Goal: Information Seeking & Learning: Compare options

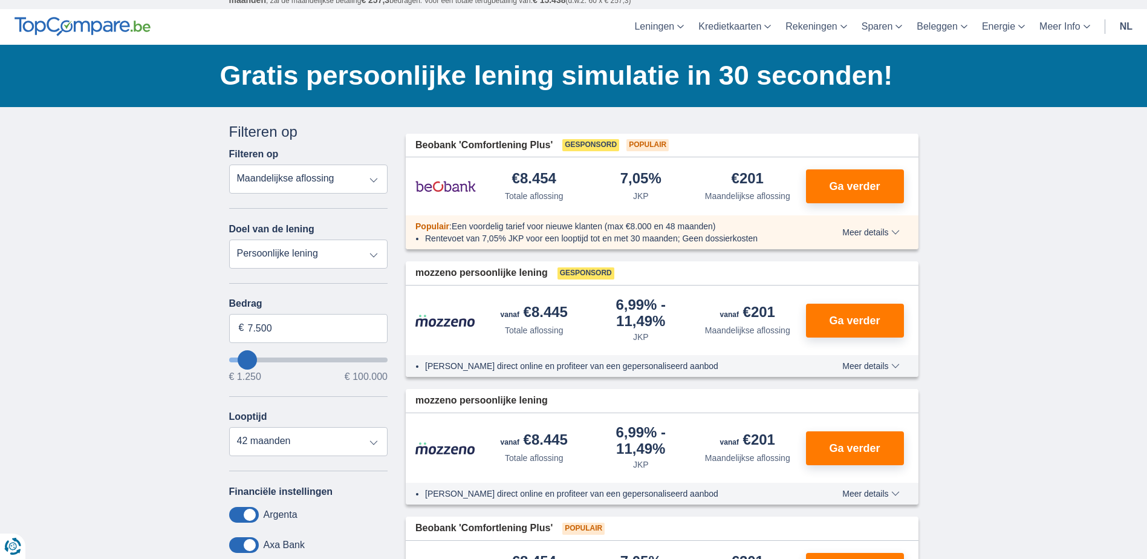
scroll to position [60, 0]
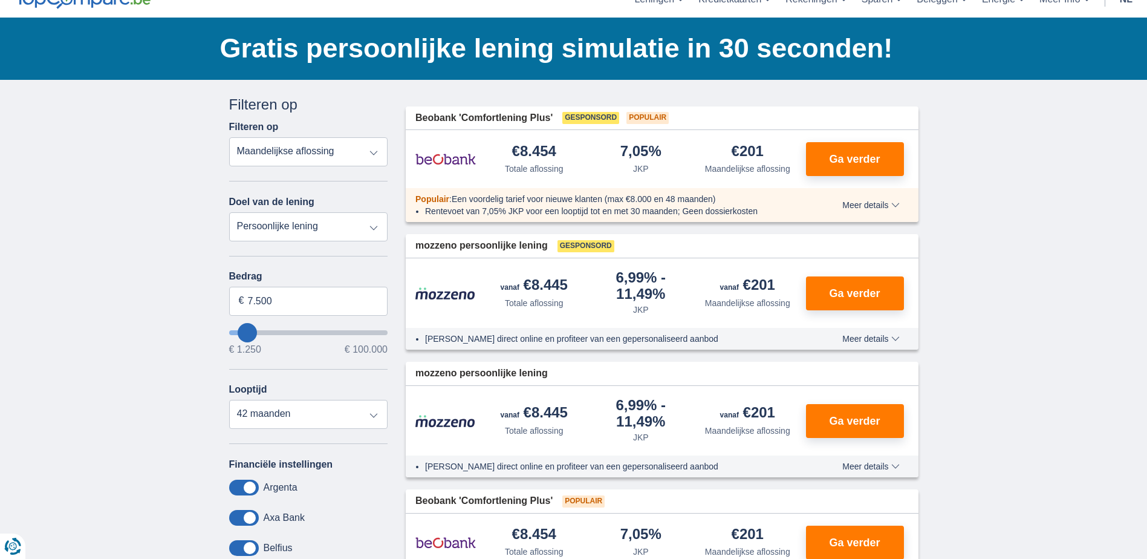
type input "4.250"
type input "4250"
select select "36"
type input "5250"
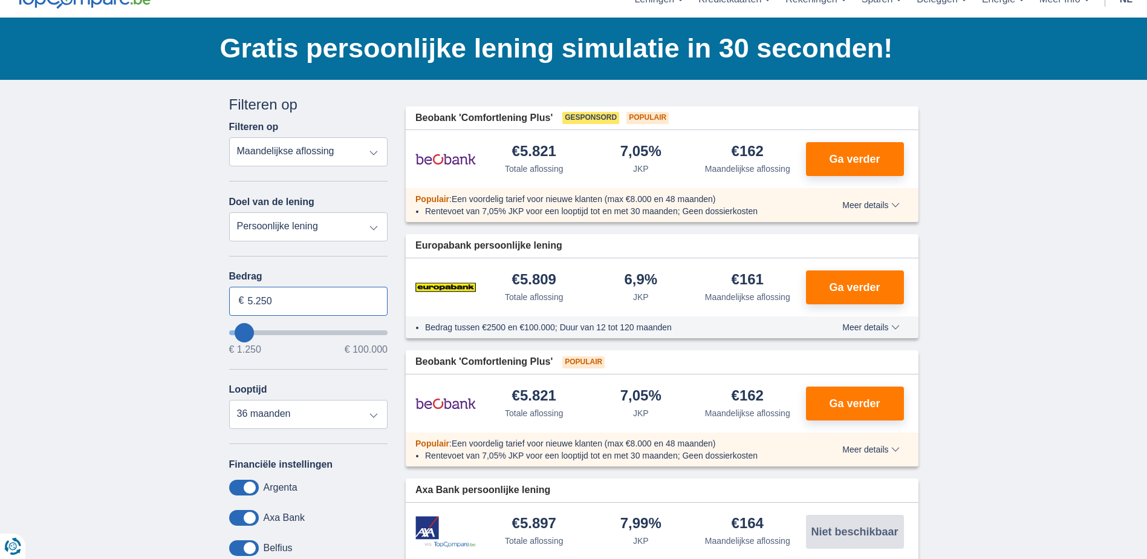
drag, startPoint x: 304, startPoint y: 302, endPoint x: 187, endPoint y: 307, distance: 116.8
type input "10.000"
type input "10250"
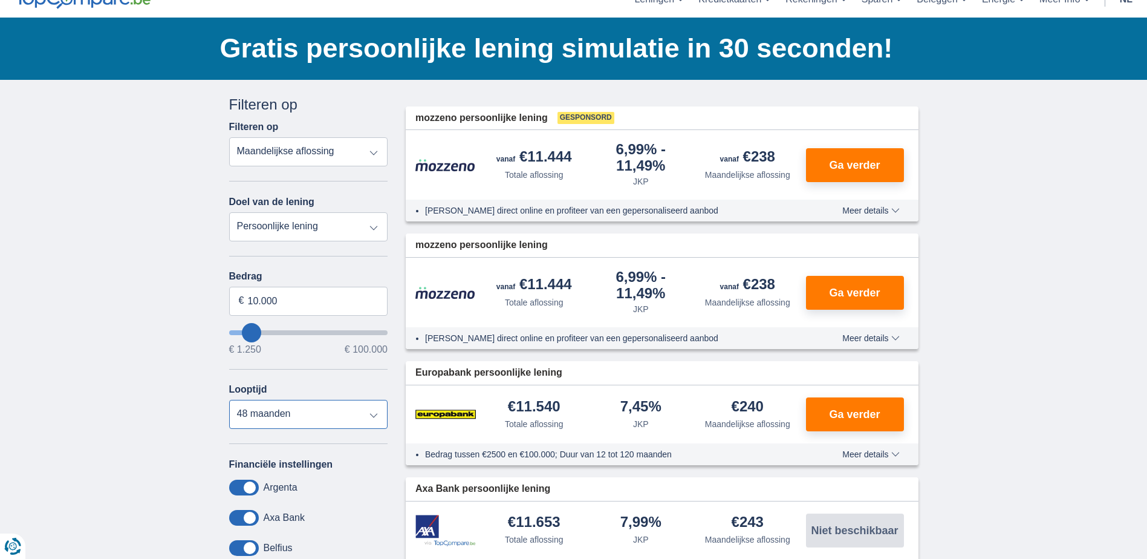
click at [272, 406] on select "12 maanden 18 maanden 24 maanden 30 maanden 36 maanden 42 maanden 48 maanden" at bounding box center [308, 414] width 159 height 29
select select "36"
click at [229, 400] on select "12 maanden 18 maanden 24 maanden 30 maanden 36 maanden 42 maanden 48 maanden" at bounding box center [308, 414] width 159 height 29
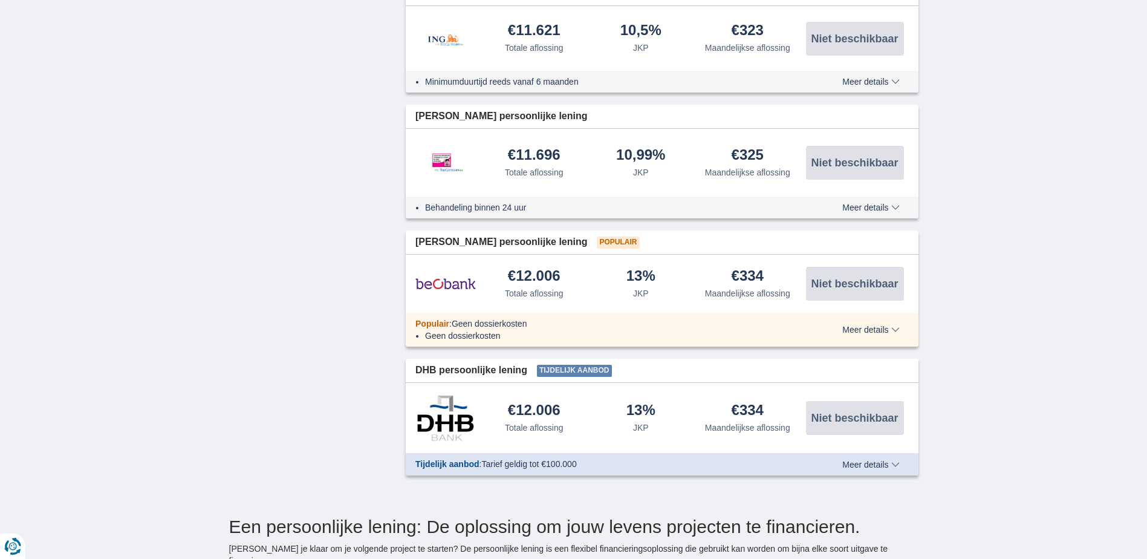
scroll to position [1028, 0]
